Goal: Task Accomplishment & Management: Complete application form

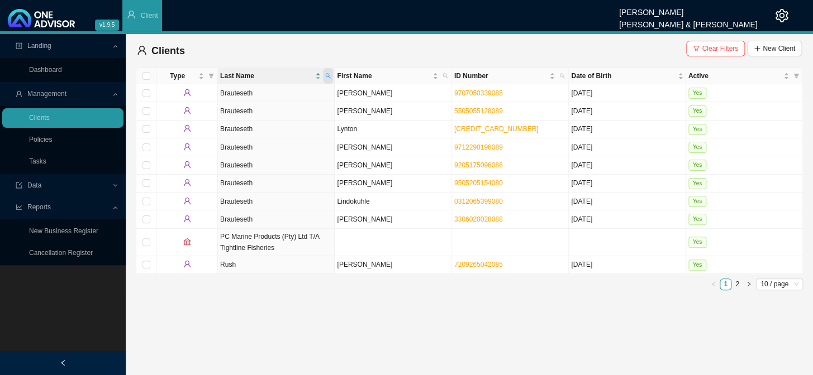
click at [331, 76] on span at bounding box center [328, 76] width 10 height 16
click at [326, 76] on icon "search" at bounding box center [328, 76] width 5 height 5
click at [259, 103] on input "rush" at bounding box center [276, 99] width 105 height 16
click at [254, 119] on span "Search" at bounding box center [253, 116] width 21 height 11
click at [50, 117] on link "Clients" at bounding box center [39, 118] width 21 height 8
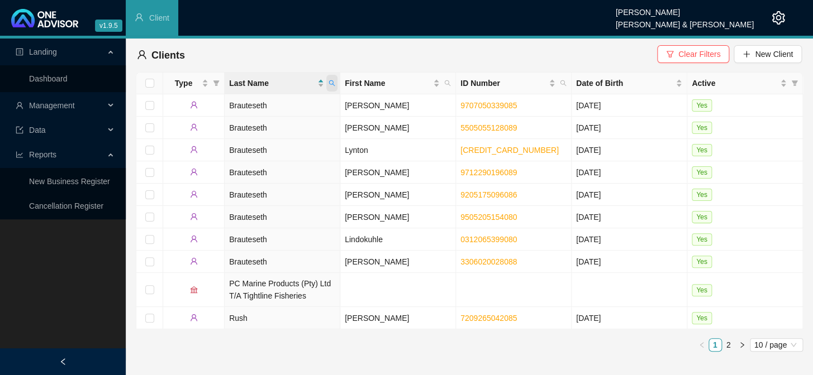
click at [331, 82] on icon "search" at bounding box center [332, 83] width 7 height 7
type input "RUSH"
click at [728, 348] on link "2" at bounding box center [728, 345] width 12 height 12
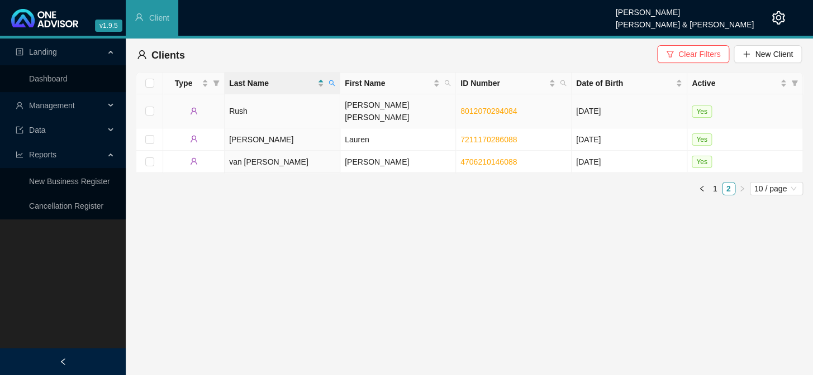
click at [247, 101] on td "Rush" at bounding box center [283, 111] width 116 height 34
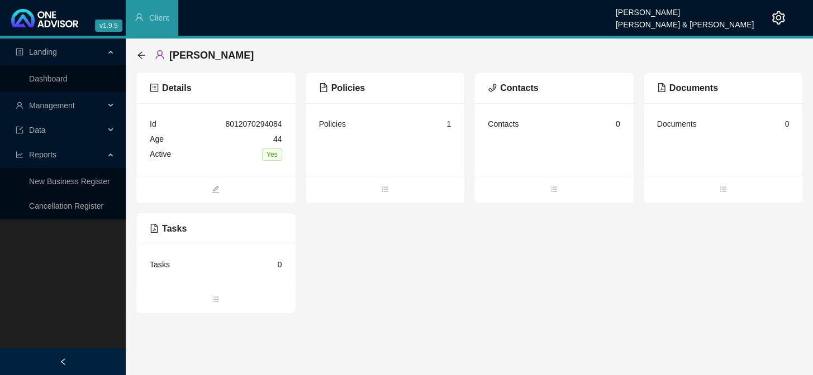
click at [497, 126] on div "Contacts" at bounding box center [503, 124] width 31 height 12
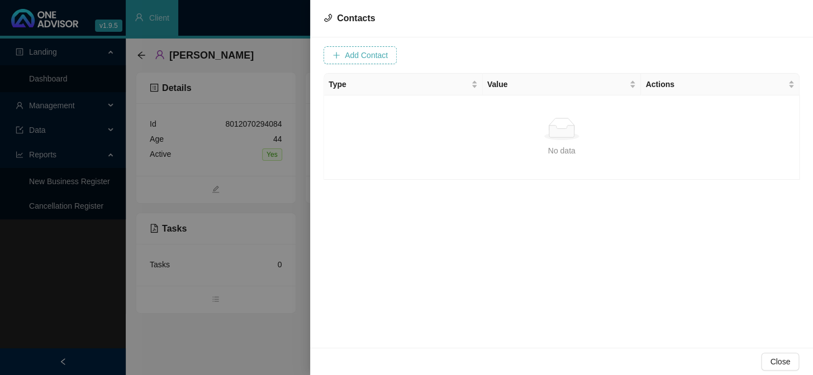
click at [359, 51] on span "Add Contact" at bounding box center [366, 55] width 43 height 12
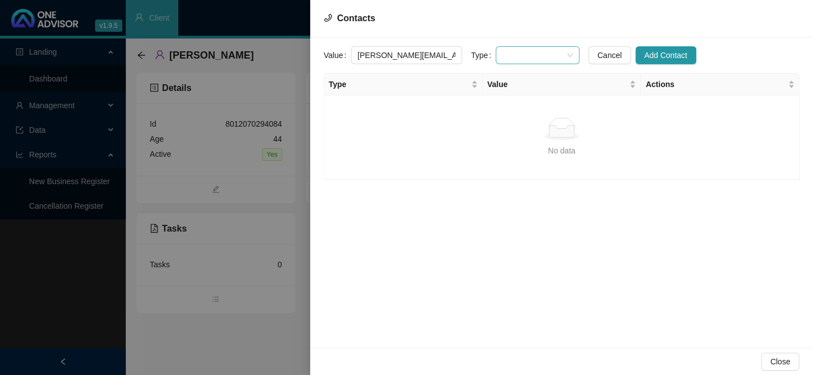
click at [516, 53] on span at bounding box center [537, 55] width 70 height 17
type input "[PERSON_NAME][EMAIL_ADDRESS][DOMAIN_NAME]"
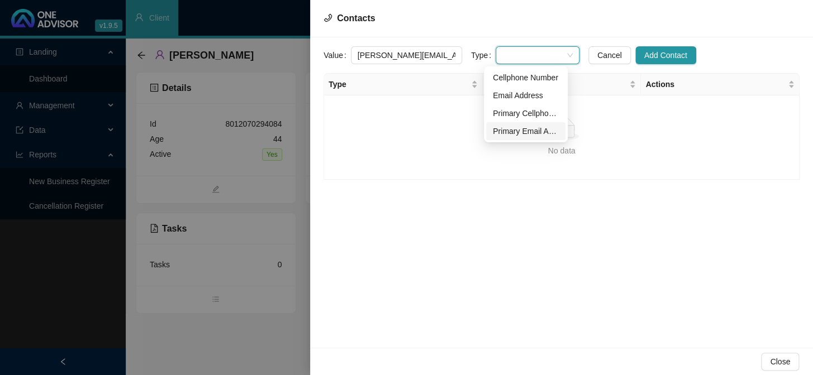
click at [521, 130] on div "Primary Email Address" at bounding box center [526, 131] width 66 height 12
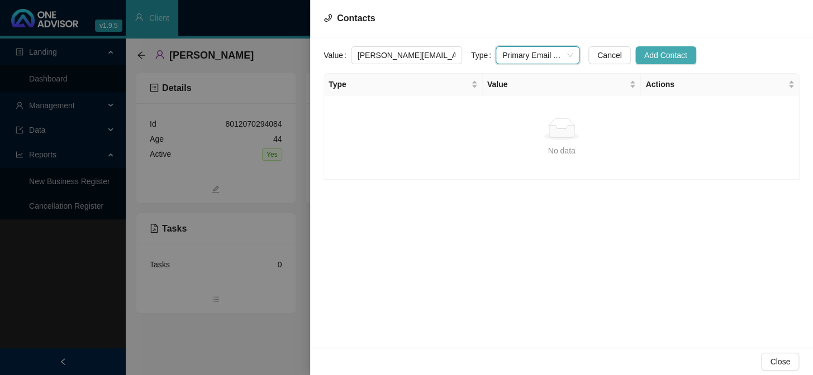
click at [674, 47] on button "Add Contact" at bounding box center [665, 55] width 61 height 18
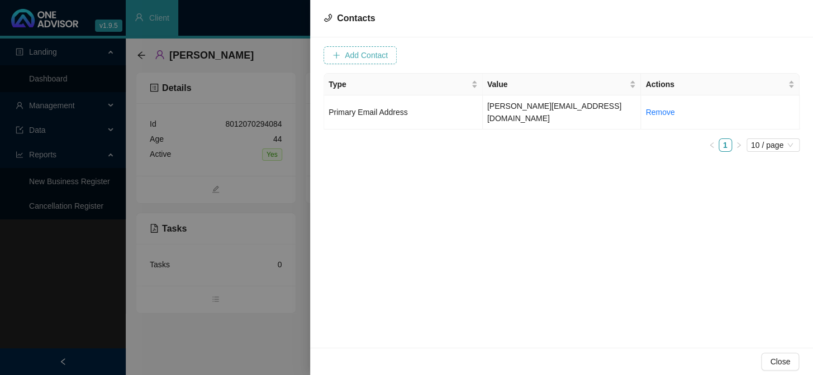
click at [369, 50] on span "Add Contact" at bounding box center [366, 55] width 43 height 12
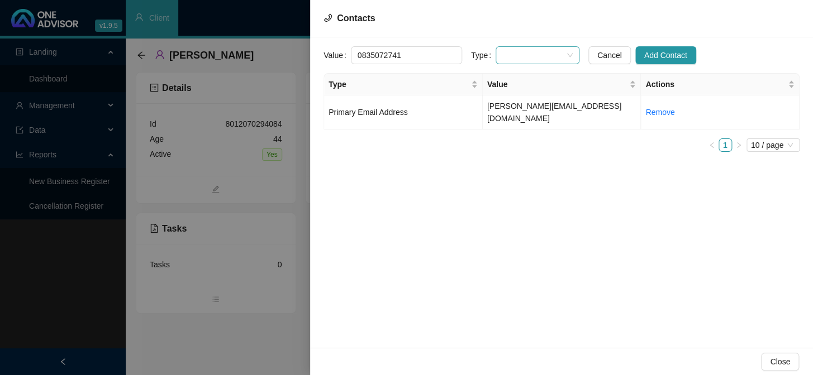
click at [530, 55] on span at bounding box center [537, 55] width 70 height 17
type input "0835072741"
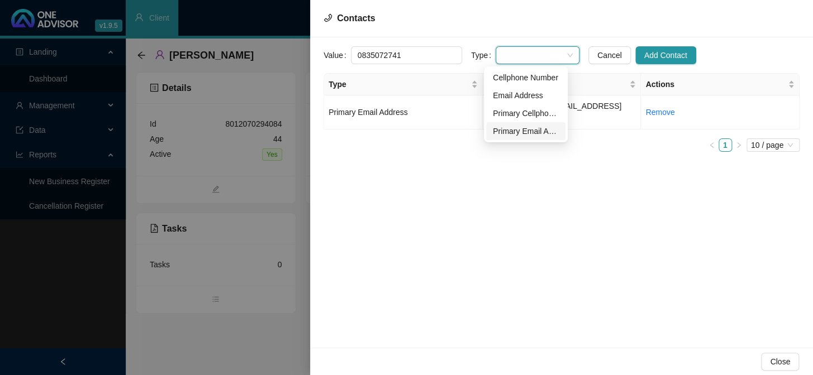
click at [516, 132] on div "Primary Email Address" at bounding box center [526, 131] width 66 height 12
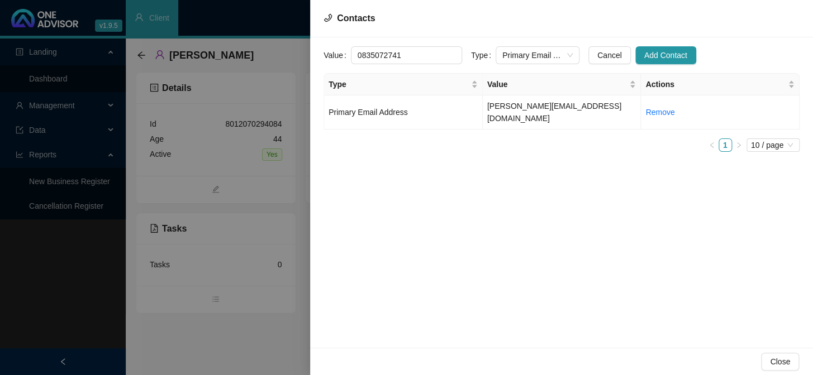
click at [516, 139] on ul "1 10 / page" at bounding box center [561, 145] width 476 height 13
click at [513, 56] on span "Primary Email Address" at bounding box center [537, 55] width 70 height 17
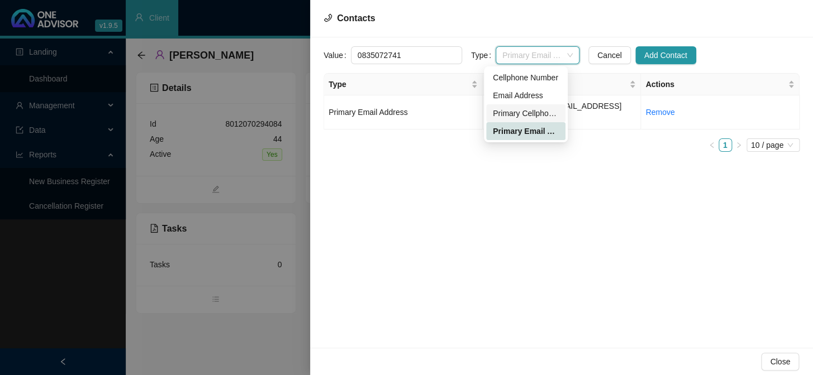
click at [530, 117] on div "Primary Cellphone Number" at bounding box center [526, 113] width 66 height 12
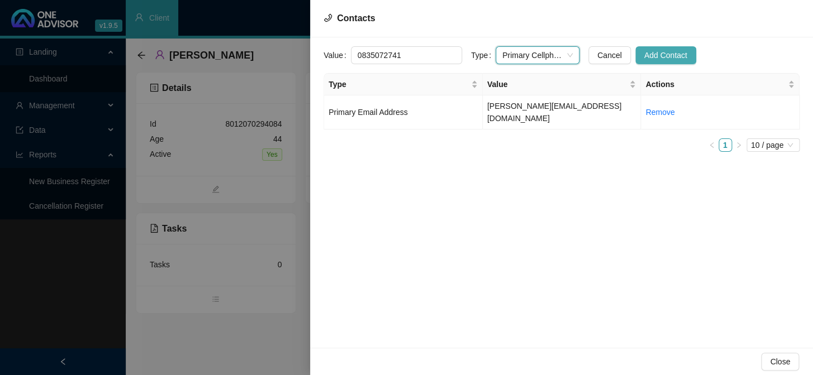
click at [665, 60] on span "Add Contact" at bounding box center [665, 55] width 43 height 12
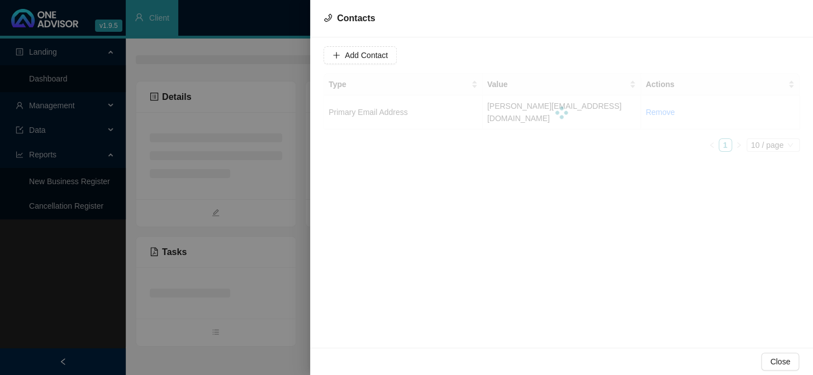
click at [244, 178] on div at bounding box center [406, 187] width 813 height 375
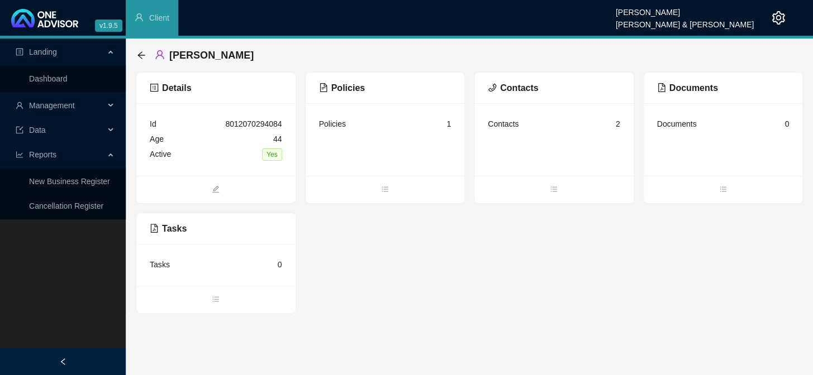
click at [363, 128] on div "Policies 1" at bounding box center [385, 124] width 132 height 15
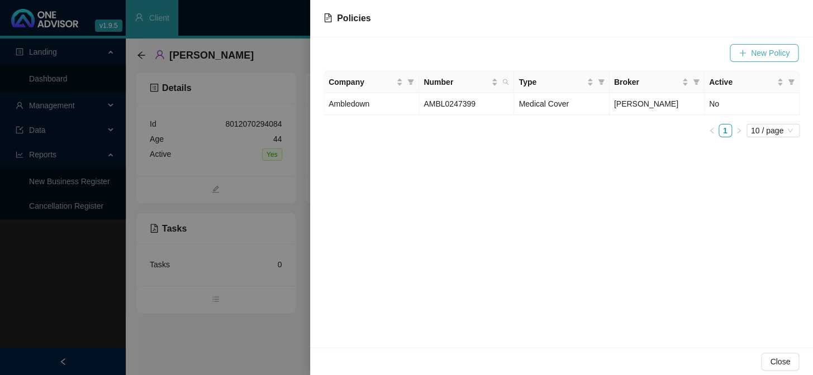
click at [760, 51] on span "New Policy" at bounding box center [770, 53] width 39 height 12
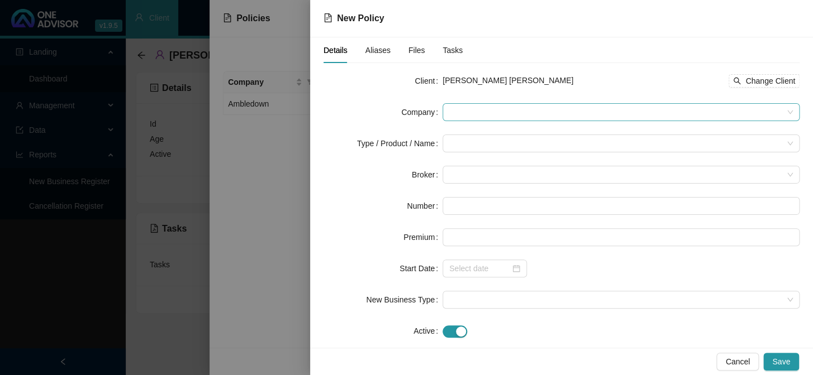
click at [482, 104] on span at bounding box center [621, 112] width 344 height 17
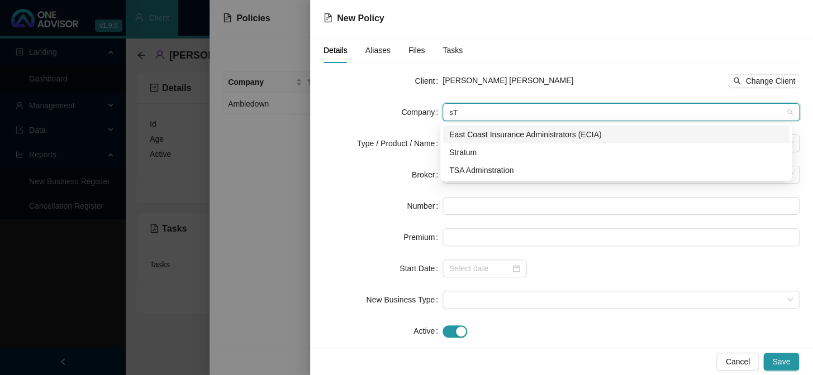
type input "s"
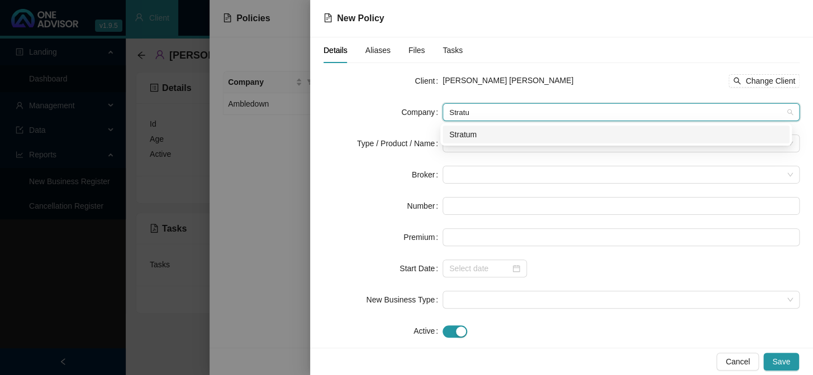
type input "Stratum"
click at [481, 132] on div "Stratum" at bounding box center [616, 134] width 334 height 12
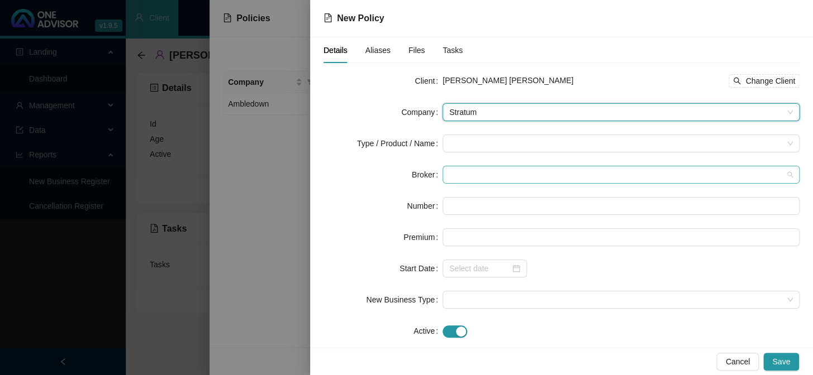
click at [457, 171] on span at bounding box center [621, 174] width 344 height 17
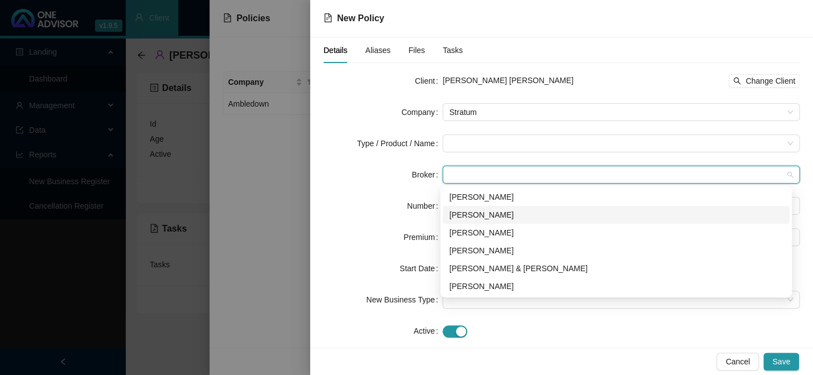
drag, startPoint x: 459, startPoint y: 212, endPoint x: 470, endPoint y: 164, distance: 48.7
click at [460, 212] on div "[PERSON_NAME]" at bounding box center [616, 215] width 334 height 12
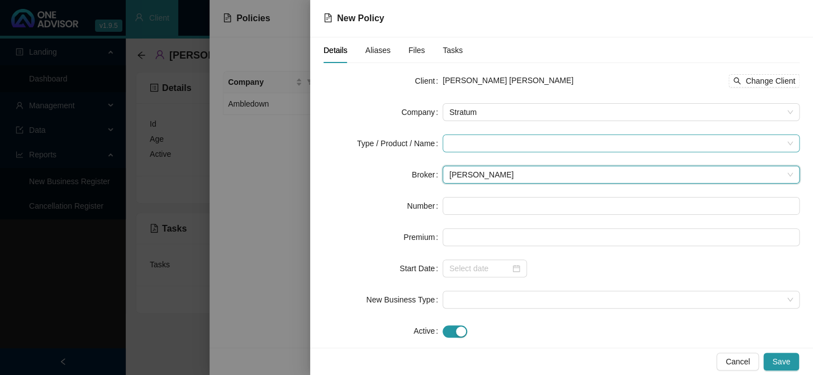
click at [472, 146] on input "search" at bounding box center [616, 143] width 334 height 17
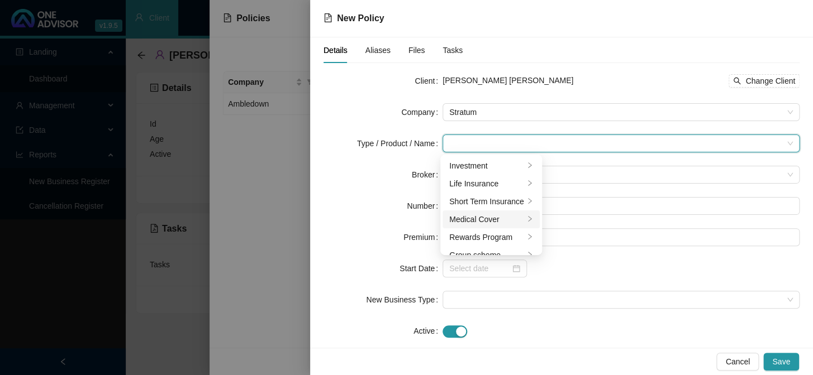
click at [510, 218] on div "Medical Cover" at bounding box center [486, 219] width 75 height 12
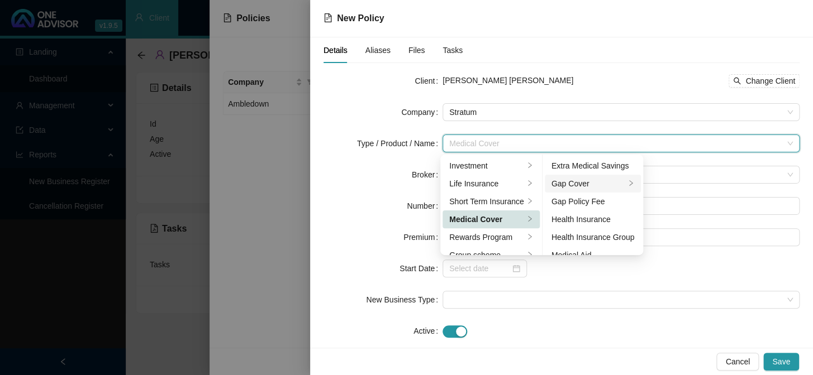
click at [581, 182] on div "Gap Cover" at bounding box center [588, 184] width 74 height 12
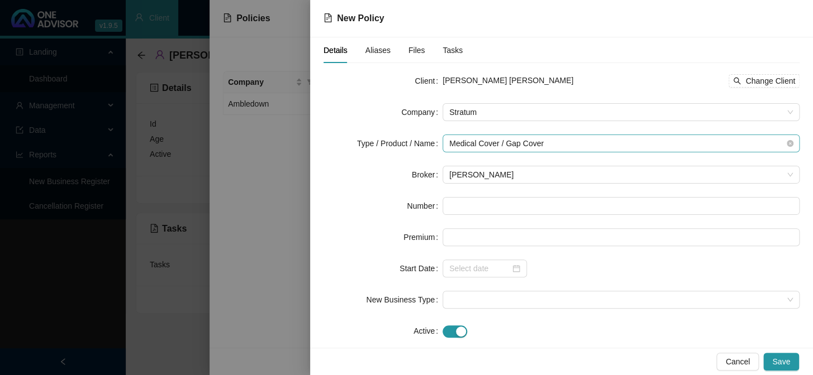
click at [523, 142] on span "Medical Cover / Gap Cover" at bounding box center [621, 143] width 344 height 17
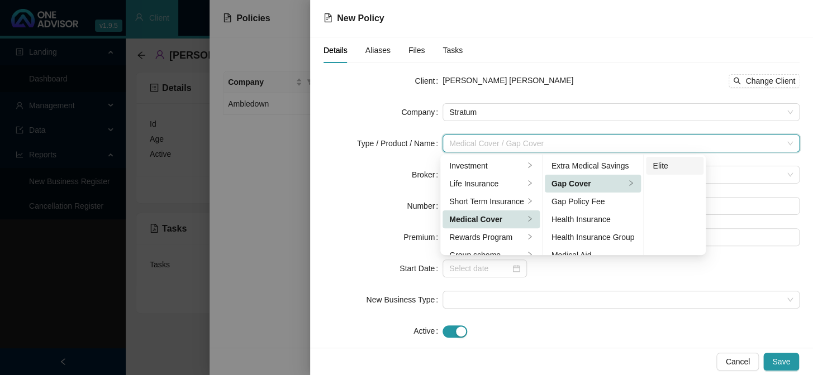
click at [680, 166] on div "Elite" at bounding box center [675, 166] width 44 height 12
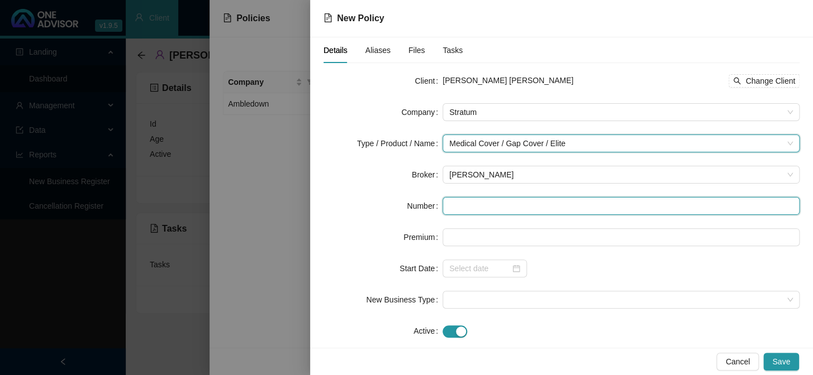
click at [464, 204] on input "text" at bounding box center [620, 206] width 357 height 18
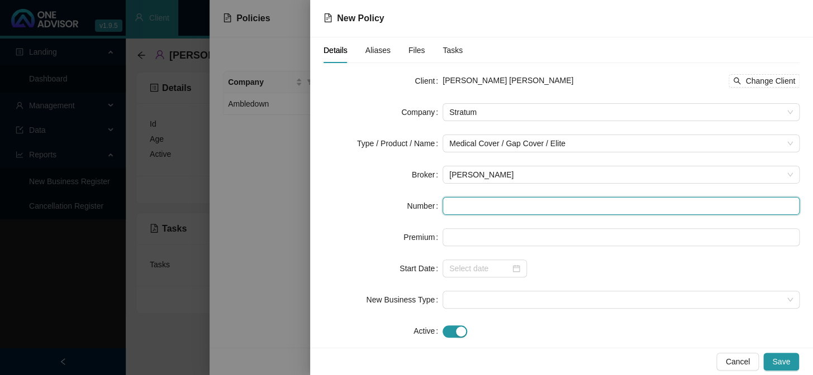
click at [477, 206] on input "text" at bounding box center [620, 206] width 357 height 18
paste input "GAP0454581"
type input "GAP0454581"
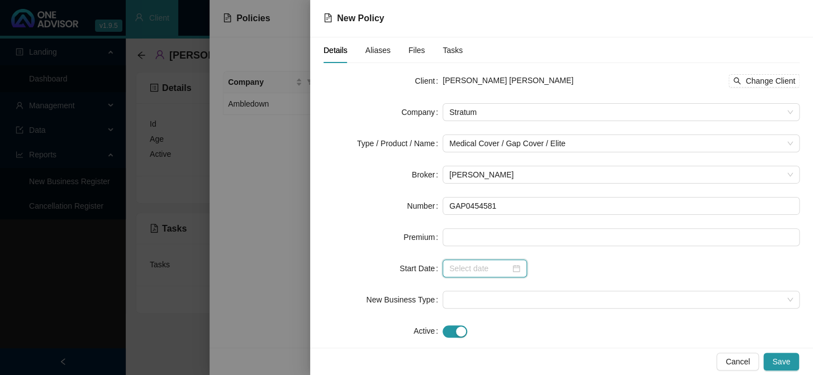
click at [479, 273] on input at bounding box center [479, 269] width 61 height 12
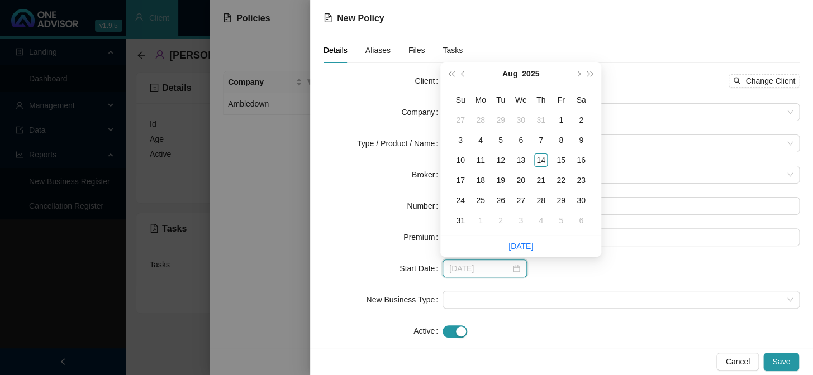
type input "[DATE]"
click at [479, 223] on div "1" at bounding box center [480, 220] width 13 height 13
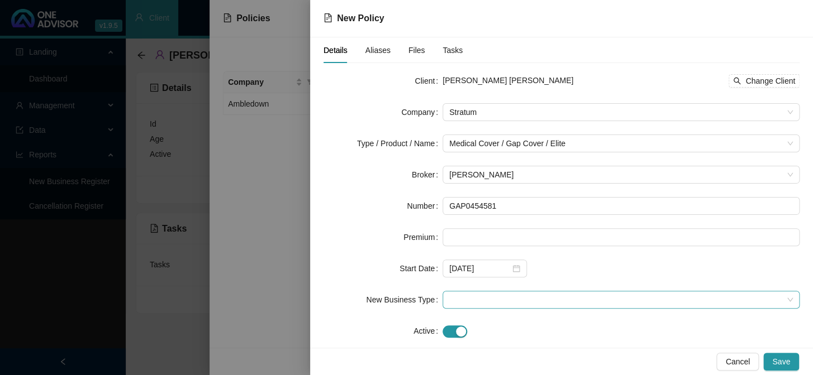
click at [472, 301] on span at bounding box center [621, 300] width 344 height 17
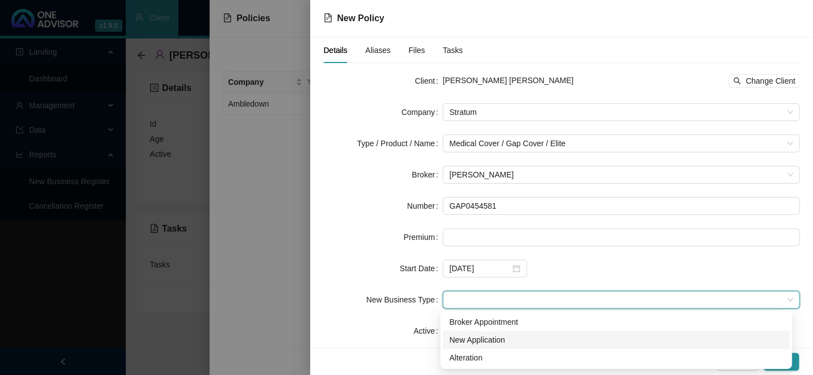
click at [482, 341] on div "New Application" at bounding box center [616, 340] width 334 height 12
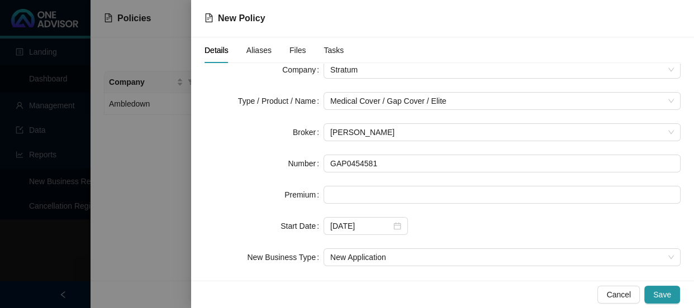
scroll to position [85, 0]
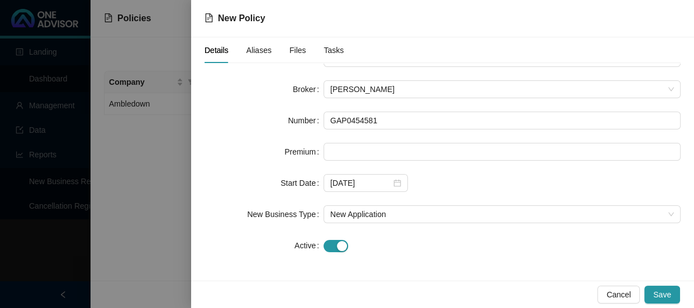
click at [680, 293] on div "Cancel Save" at bounding box center [442, 294] width 503 height 27
click at [665, 287] on button "Save" at bounding box center [662, 295] width 36 height 18
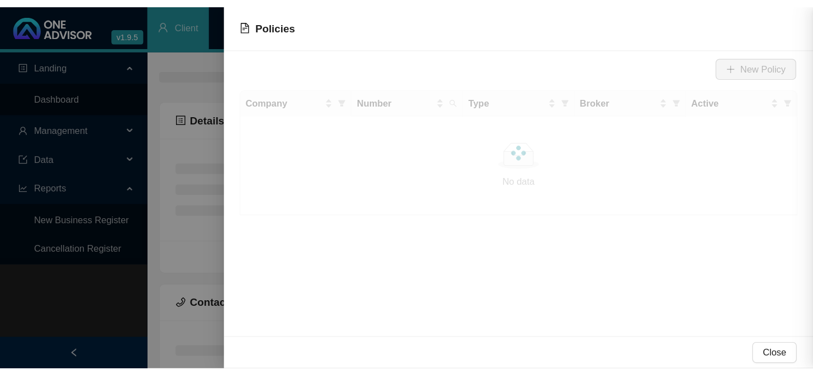
scroll to position [0, 0]
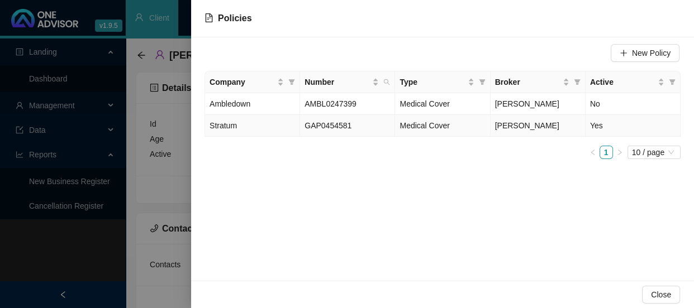
click at [338, 126] on span "GAP0454581" at bounding box center [327, 125] width 47 height 9
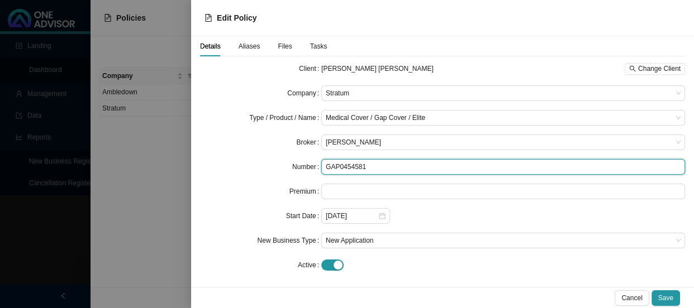
click at [354, 165] on input "GAP0454581" at bounding box center [503, 167] width 364 height 16
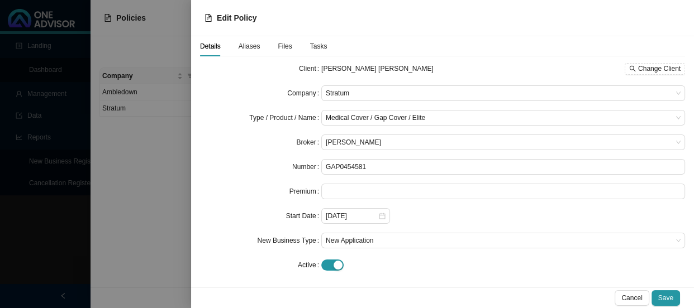
click at [516, 266] on div at bounding box center [503, 266] width 364 height 12
click at [672, 296] on span "Save" at bounding box center [665, 298] width 15 height 11
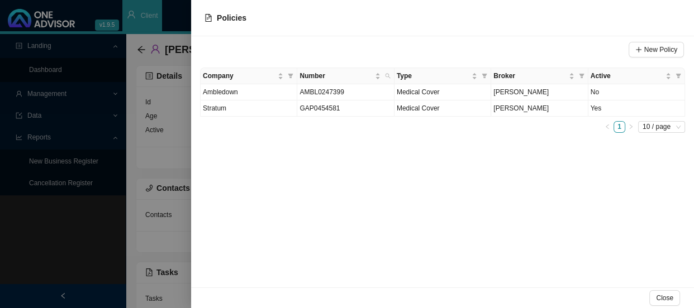
click at [149, 132] on div at bounding box center [347, 154] width 694 height 308
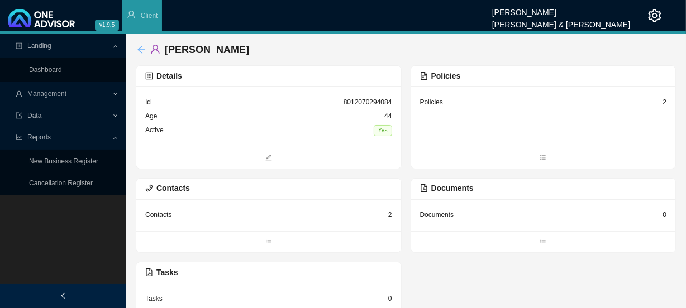
click at [139, 45] on icon "arrow-left" at bounding box center [141, 49] width 9 height 9
